Goal: Task Accomplishment & Management: Manage account settings

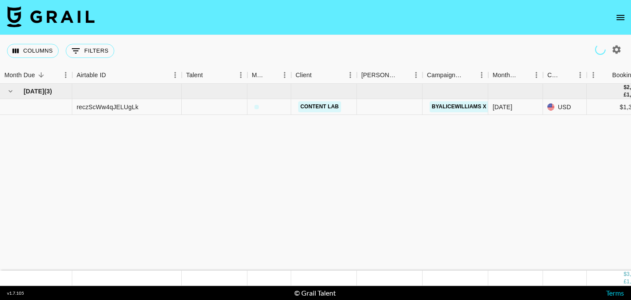
click at [622, 19] on icon "open drawer" at bounding box center [621, 17] width 11 height 11
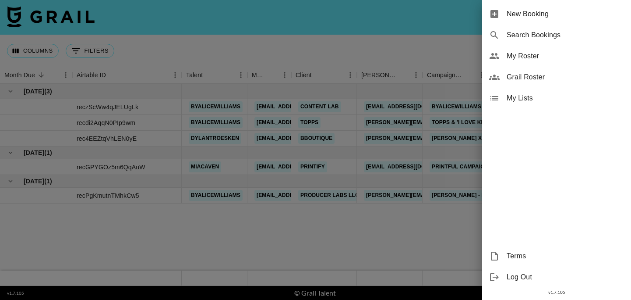
click at [541, 50] on div "My Roster" at bounding box center [556, 56] width 149 height 21
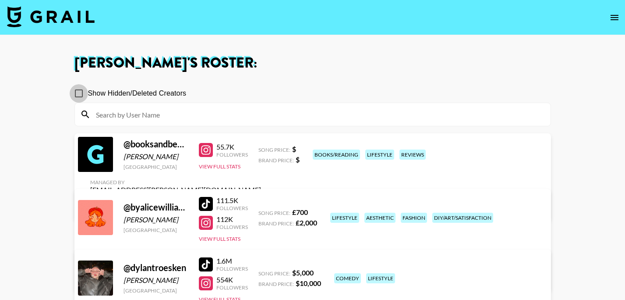
click at [78, 93] on input "Show Hidden/Deleted Creators" at bounding box center [79, 93] width 18 height 18
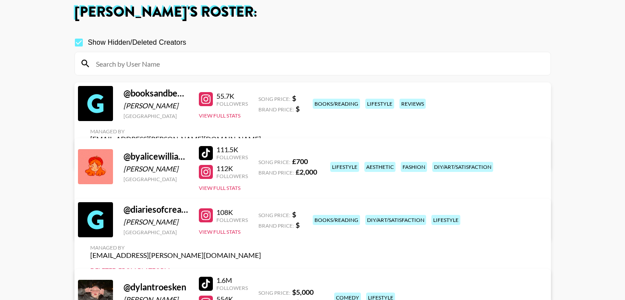
scroll to position [17, 0]
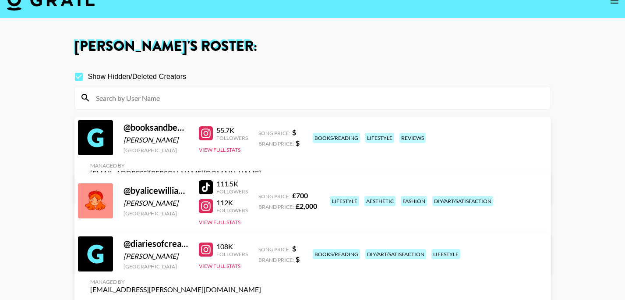
click at [78, 78] on input "Show Hidden/Deleted Creators" at bounding box center [79, 76] width 18 height 18
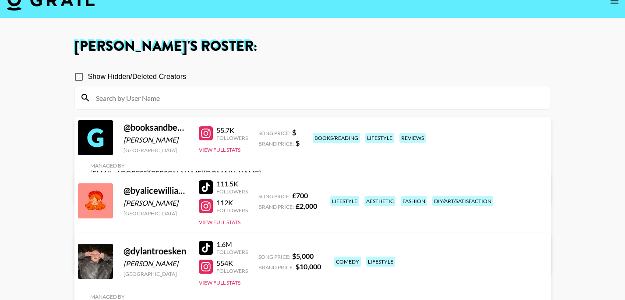
click at [78, 78] on input "Show Hidden/Deleted Creators" at bounding box center [79, 76] width 18 height 18
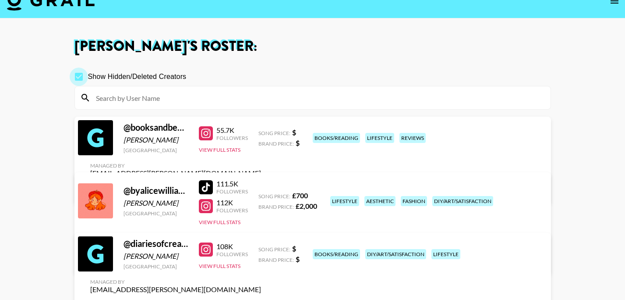
click at [78, 78] on input "Show Hidden/Deleted Creators" at bounding box center [79, 76] width 18 height 18
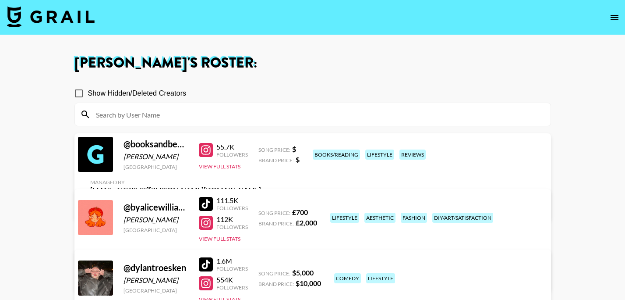
scroll to position [0, 0]
click at [79, 95] on input "Show Hidden/Deleted Creators" at bounding box center [79, 93] width 18 height 18
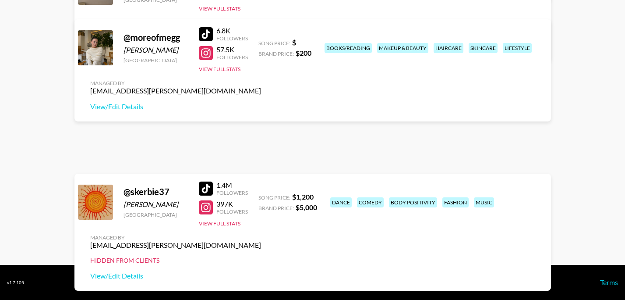
scroll to position [542, 0]
click at [261, 271] on link "View/Edit Details" at bounding box center [175, 275] width 171 height 9
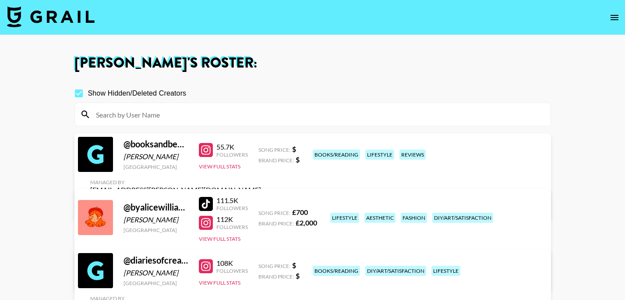
scroll to position [0, 0]
click at [97, 95] on span "Show Hidden/Deleted Creators" at bounding box center [137, 93] width 99 height 11
click at [88, 95] on input "Show Hidden/Deleted Creators" at bounding box center [79, 93] width 18 height 18
checkbox input "false"
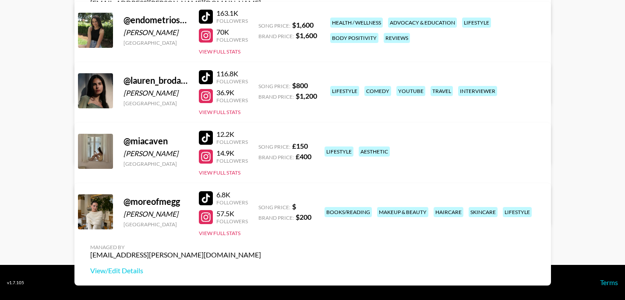
scroll to position [318, 0]
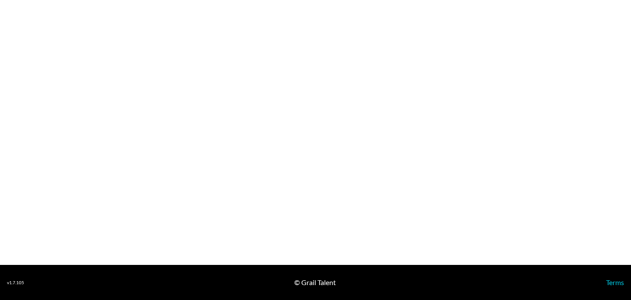
select select "USD"
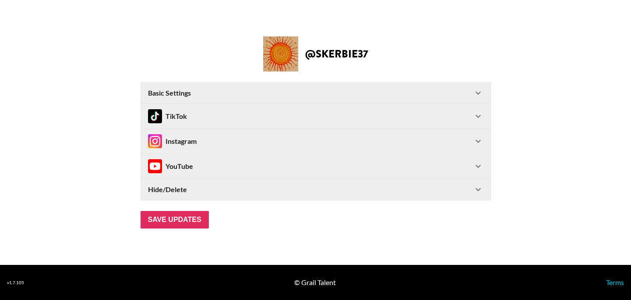
click at [320, 189] on div "Hide/Delete" at bounding box center [310, 189] width 325 height 9
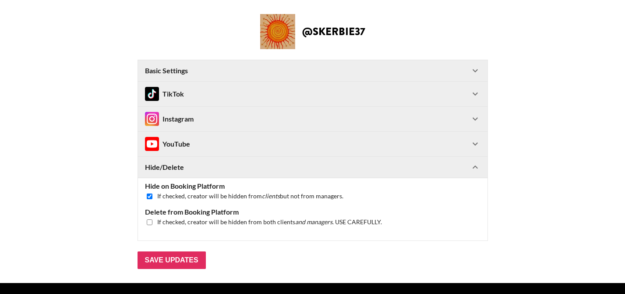
click at [152, 195] on input "checkbox" at bounding box center [150, 196] width 6 height 6
checkbox input "false"
click at [177, 258] on input "Save Updates" at bounding box center [172, 260] width 68 height 18
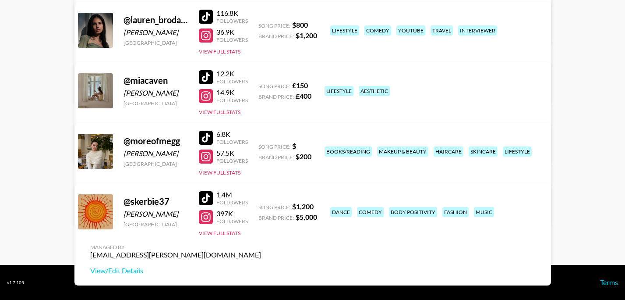
scroll to position [368, 0]
